Goal: Task Accomplishment & Management: Manage account settings

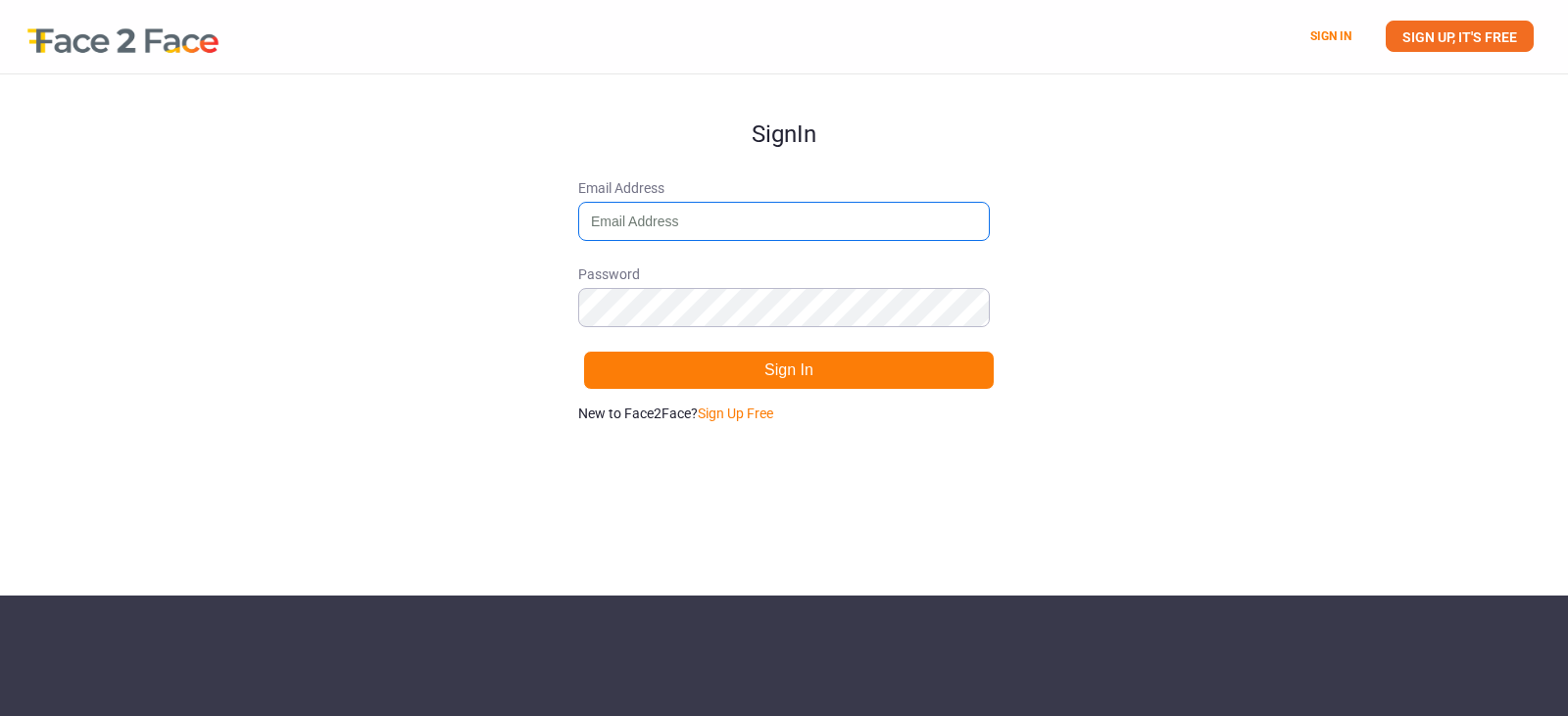
click at [689, 232] on input "Email Address" at bounding box center [784, 221] width 412 height 40
type input "[EMAIL_ADDRESS][DOMAIN_NAME]"
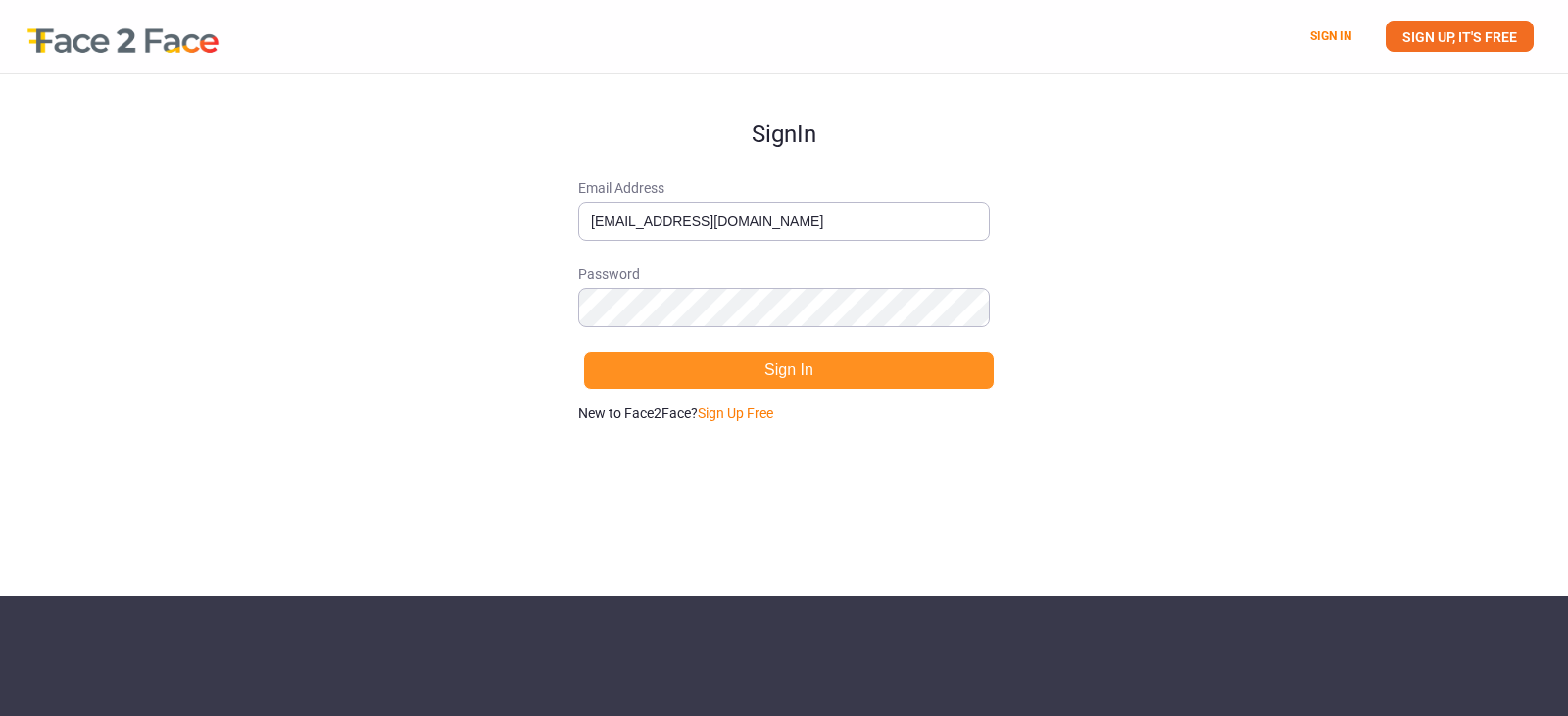
click at [779, 365] on button "Sign In" at bounding box center [788, 370] width 412 height 40
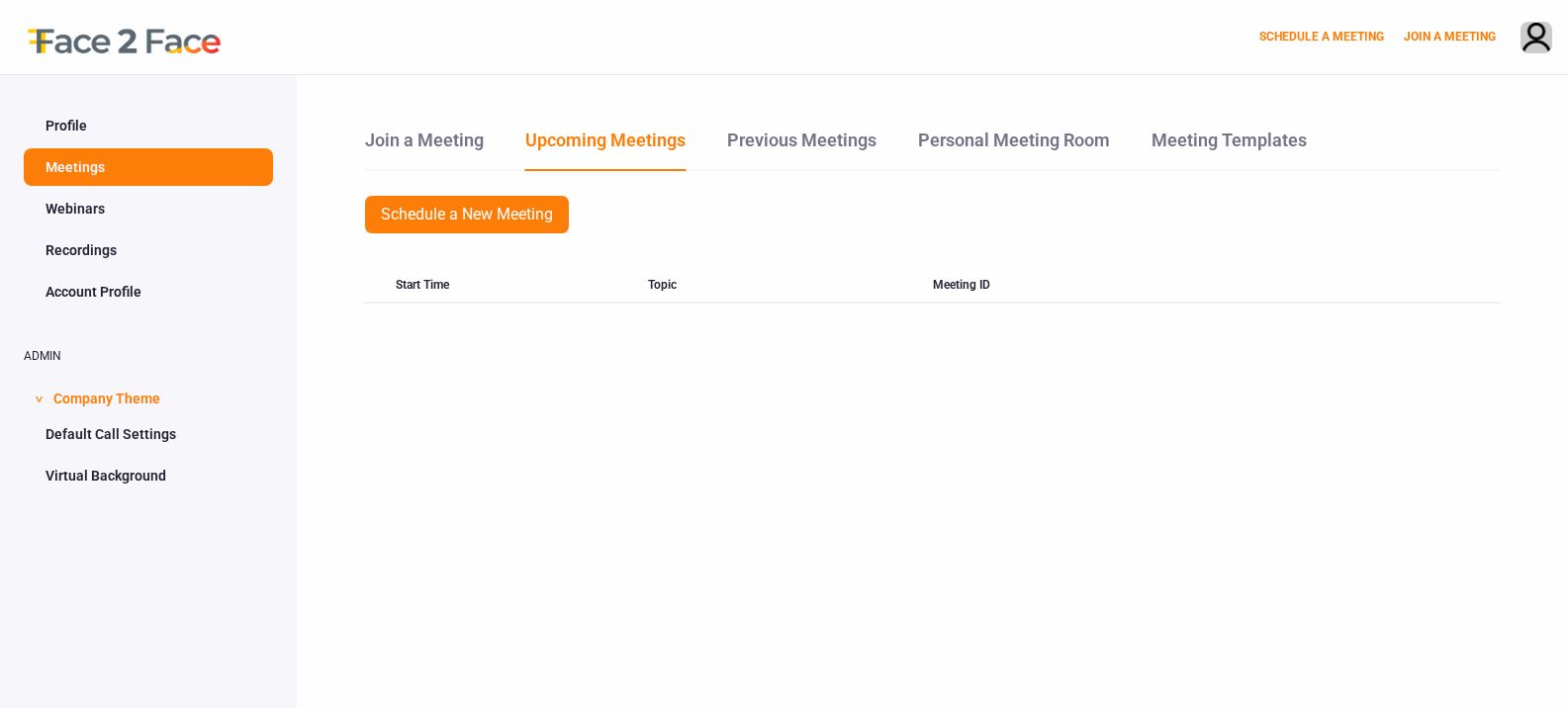
click at [107, 290] on link "Account Profile" at bounding box center [149, 292] width 249 height 38
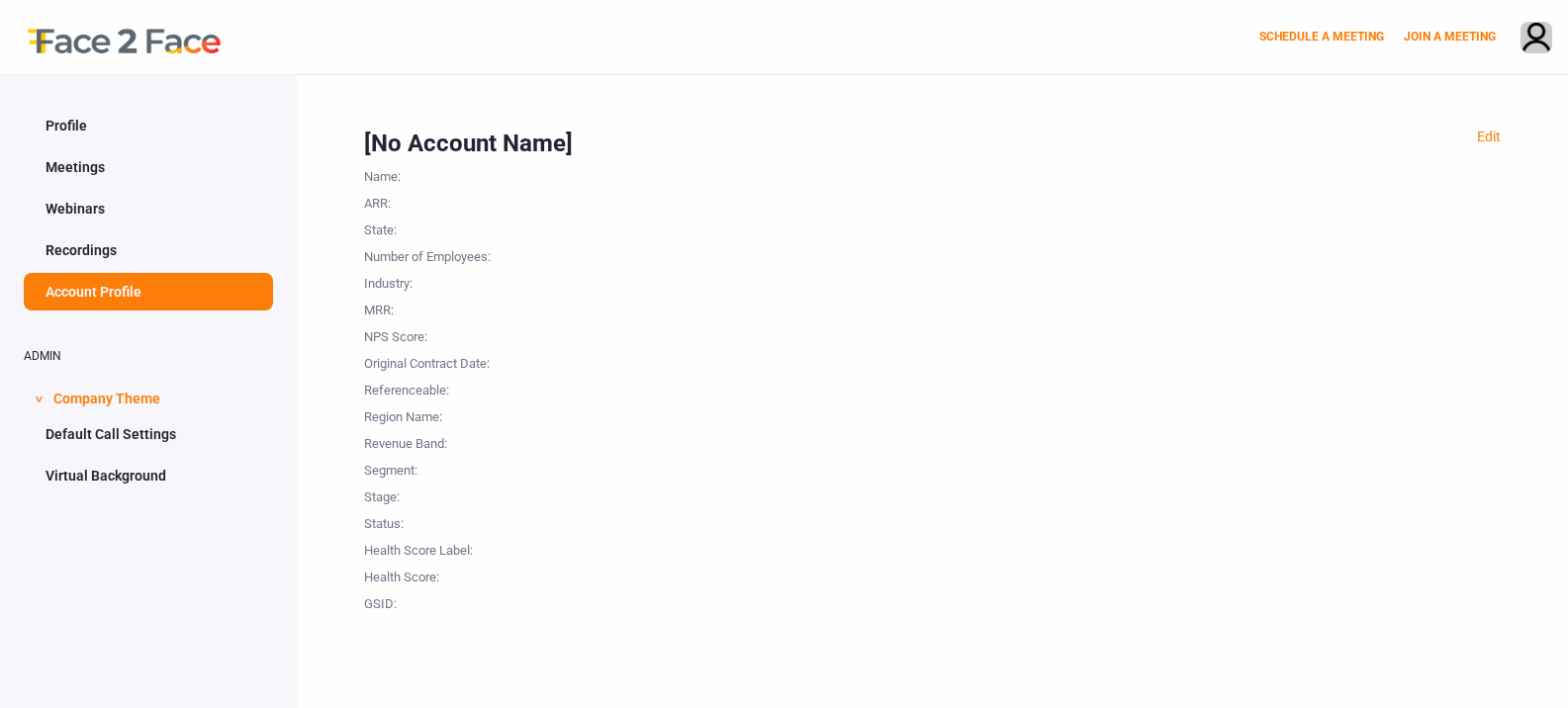
click at [88, 140] on link "Profile" at bounding box center [149, 126] width 249 height 38
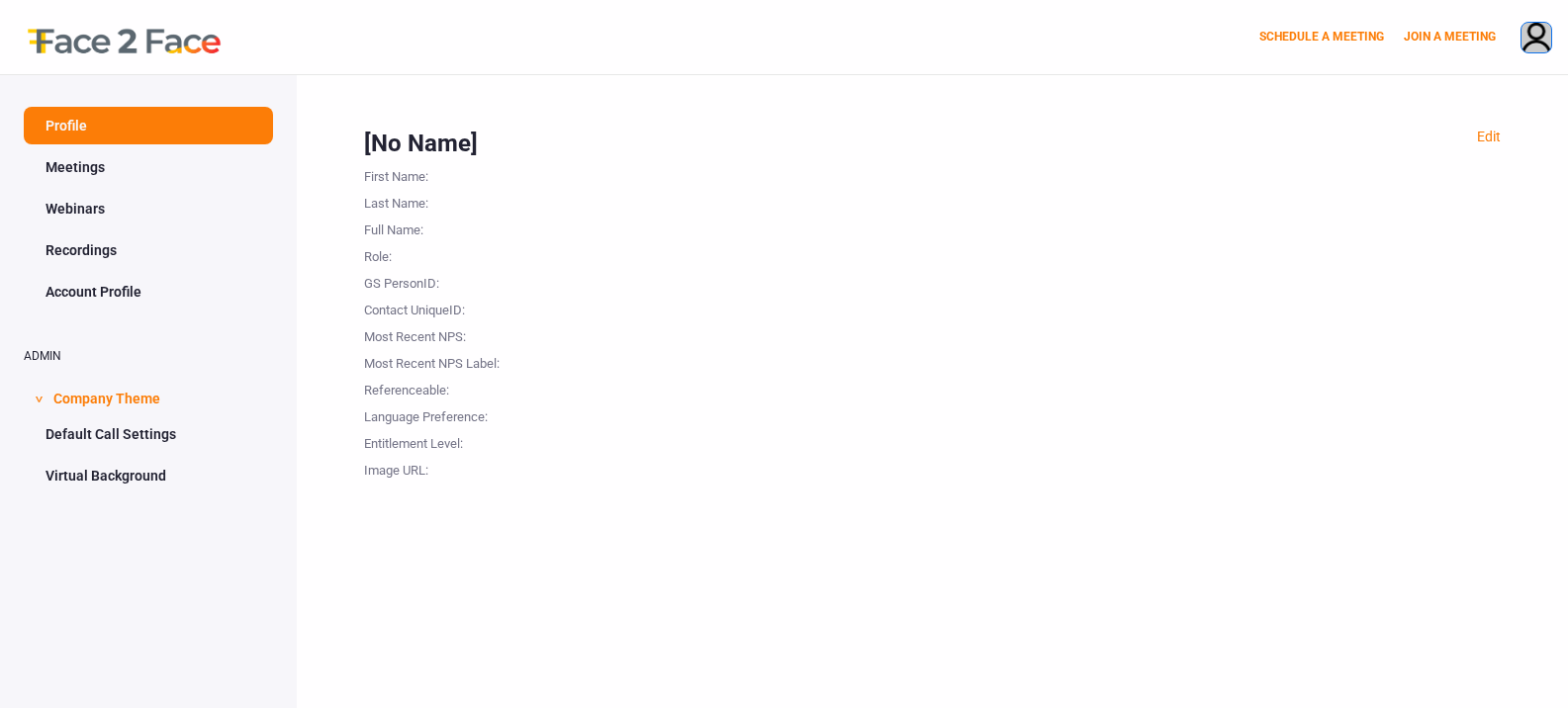
click at [1534, 42] on img at bounding box center [1537, 39] width 30 height 33
click at [66, 299] on link "Account Profile" at bounding box center [149, 292] width 249 height 38
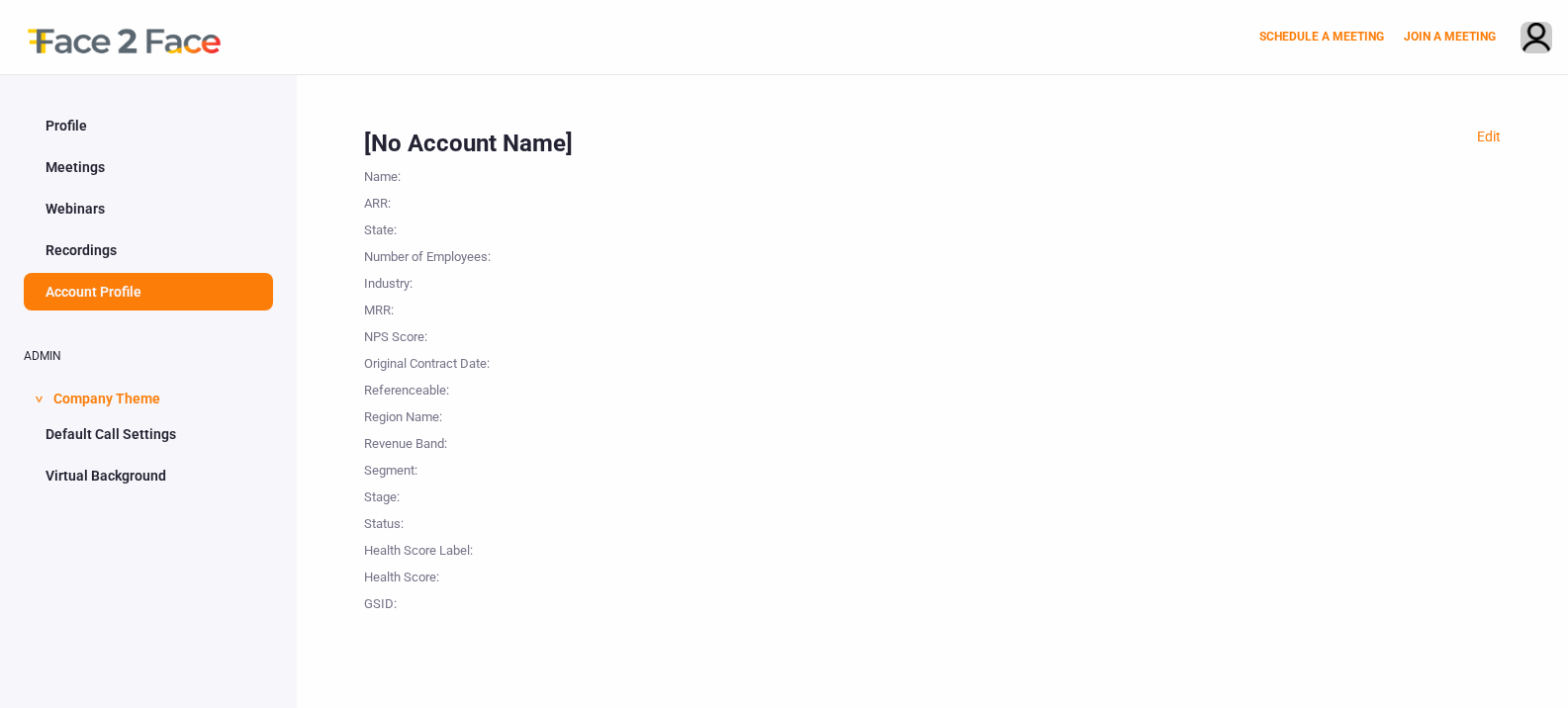
click at [97, 140] on link "Profile" at bounding box center [149, 126] width 249 height 38
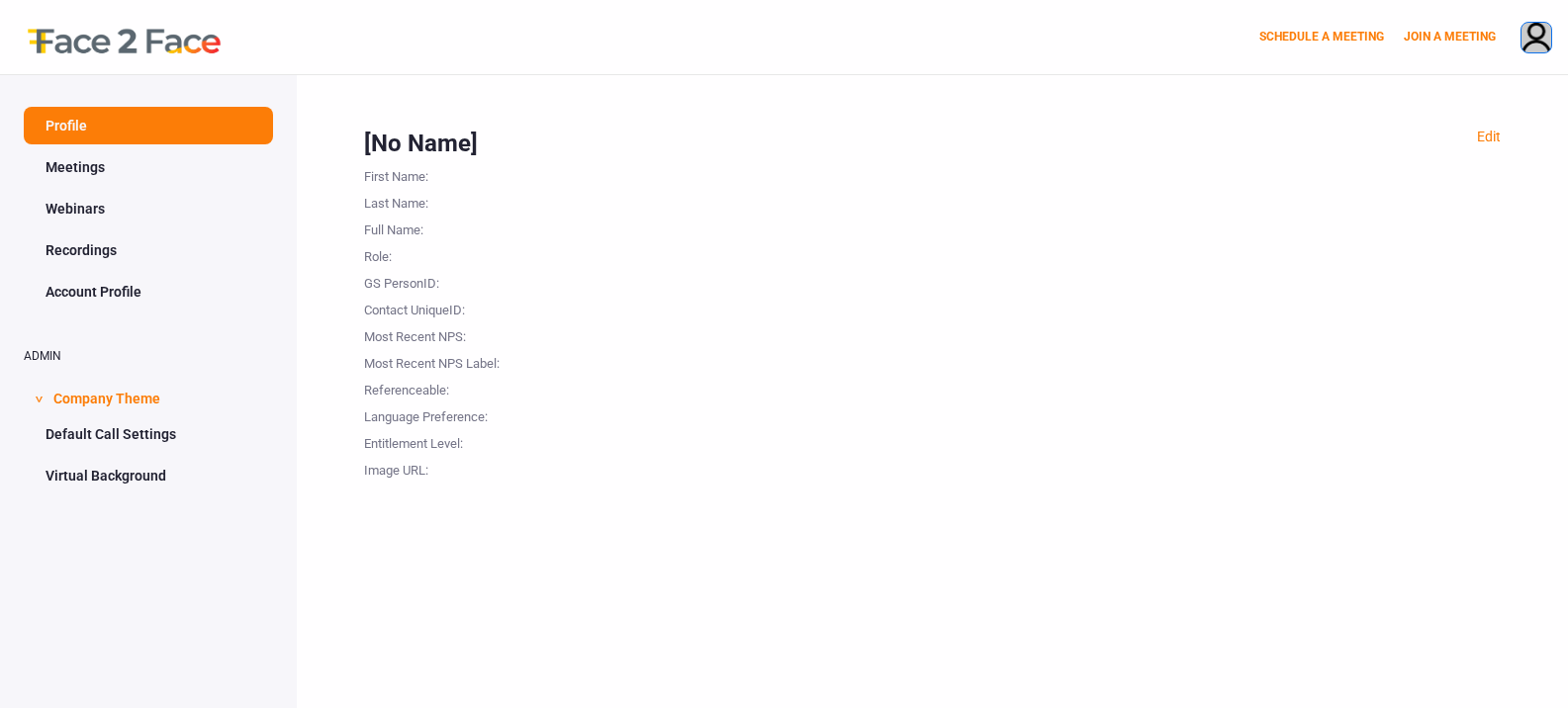
click at [1528, 34] on img at bounding box center [1537, 39] width 30 height 33
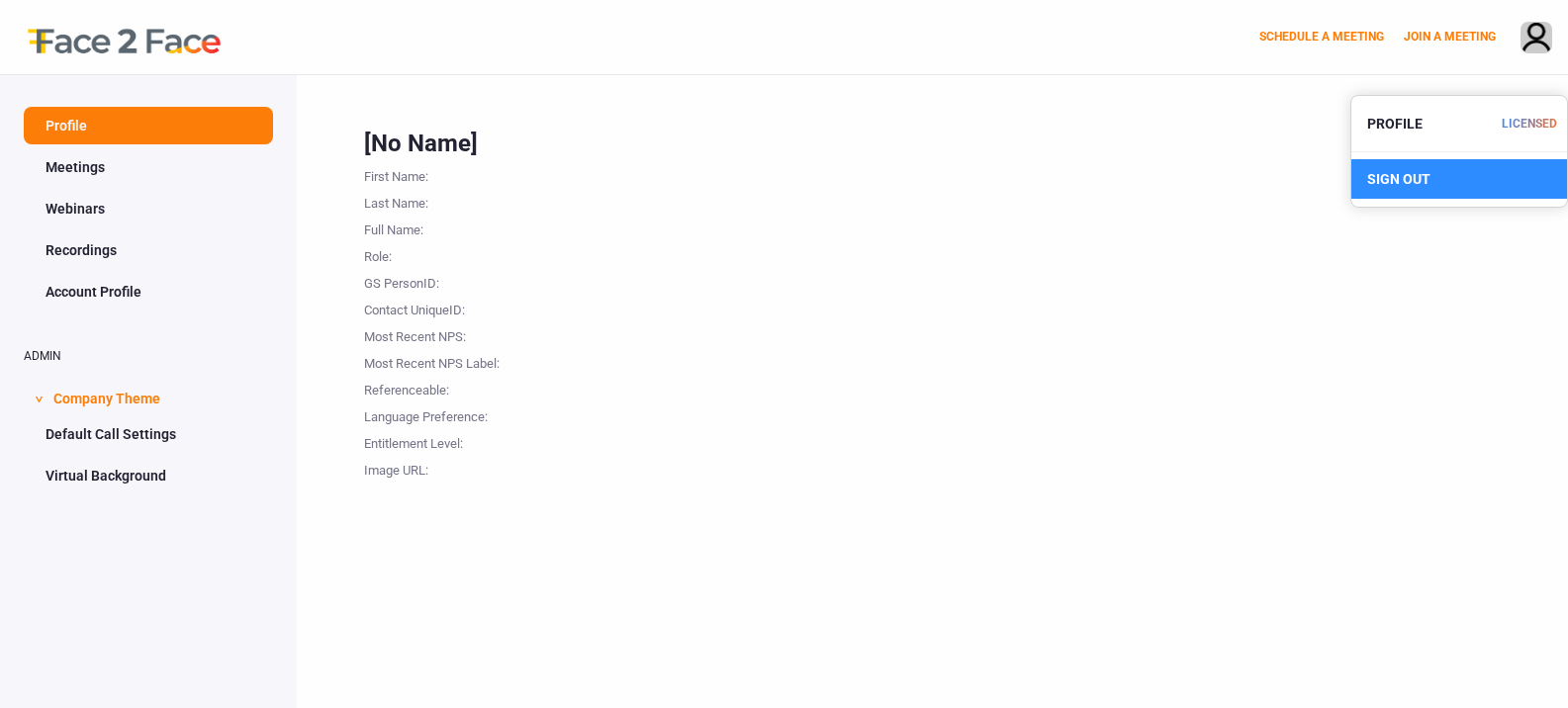
click at [1442, 167] on div "SIGN OUT" at bounding box center [1459, 179] width 215 height 40
